Goal: Information Seeking & Learning: Learn about a topic

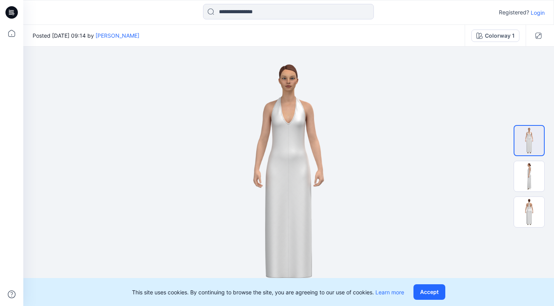
click at [213, 41] on div "Posted [DATE] 09:14 by [PERSON_NAME]" at bounding box center [243, 35] width 441 height 21
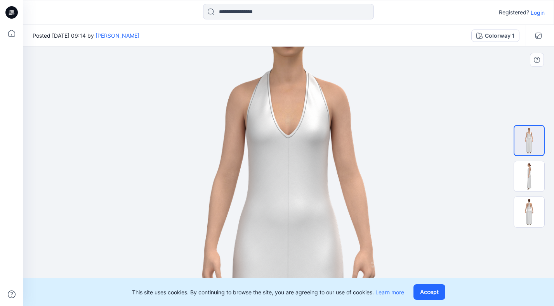
drag, startPoint x: 311, startPoint y: 120, endPoint x: 309, endPoint y: 214, distance: 94.3
click at [309, 214] on img at bounding box center [289, 265] width 450 height 636
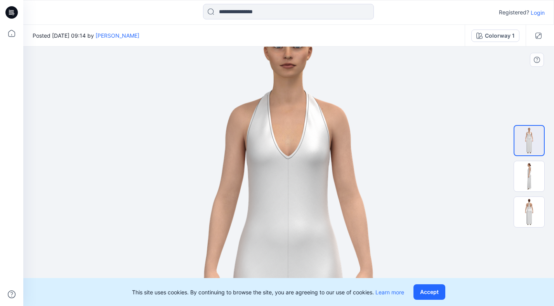
drag, startPoint x: 320, startPoint y: 145, endPoint x: 317, endPoint y: 161, distance: 15.9
click at [317, 161] on img at bounding box center [289, 286] width 450 height 636
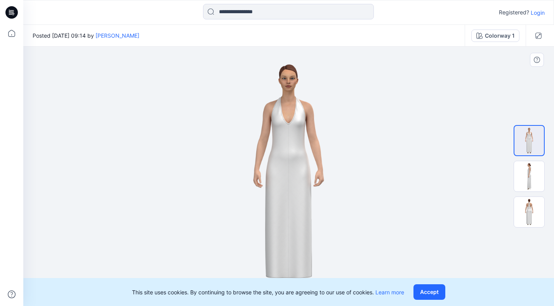
drag, startPoint x: 311, startPoint y: 210, endPoint x: 307, endPoint y: 202, distance: 9.4
click at [307, 202] on img at bounding box center [288, 176] width 183 height 259
drag, startPoint x: 292, startPoint y: 204, endPoint x: 292, endPoint y: 199, distance: 4.7
click at [292, 199] on img at bounding box center [288, 176] width 183 height 259
click at [429, 292] on button "Accept" at bounding box center [429, 292] width 32 height 16
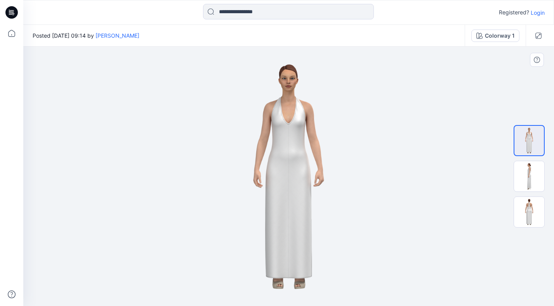
click at [305, 235] on img at bounding box center [288, 176] width 183 height 259
click at [536, 175] on img at bounding box center [529, 176] width 30 height 30
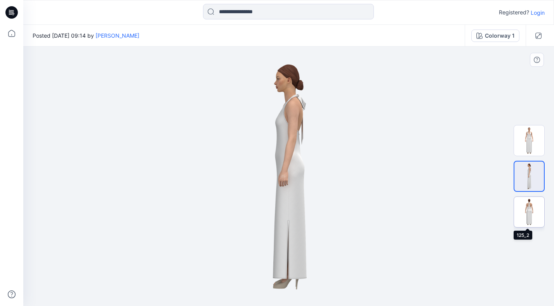
click at [535, 208] on img at bounding box center [529, 212] width 30 height 30
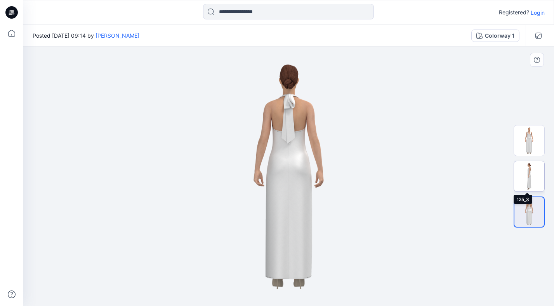
click at [529, 178] on img at bounding box center [529, 176] width 30 height 30
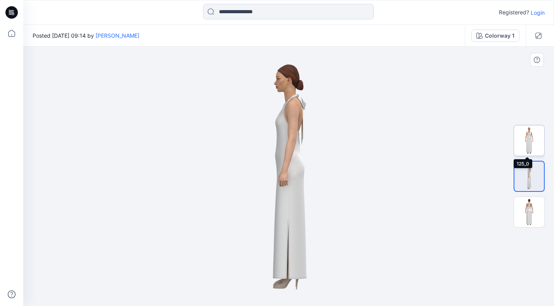
click at [535, 144] on img at bounding box center [529, 140] width 30 height 30
